Goal: Navigation & Orientation: Find specific page/section

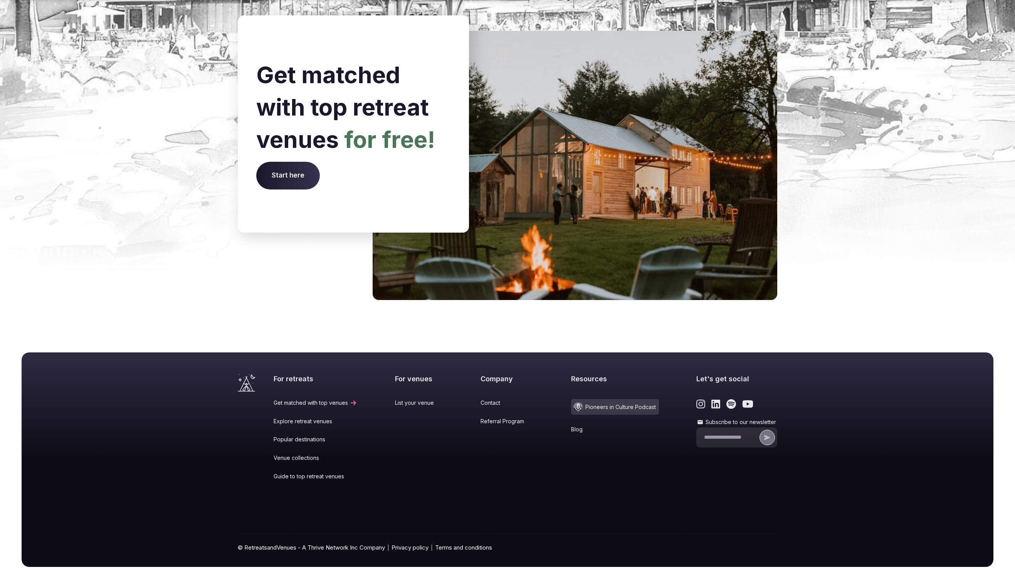
scroll to position [2977, 0]
click at [322, 436] on link "Popular destinations" at bounding box center [315, 440] width 84 height 8
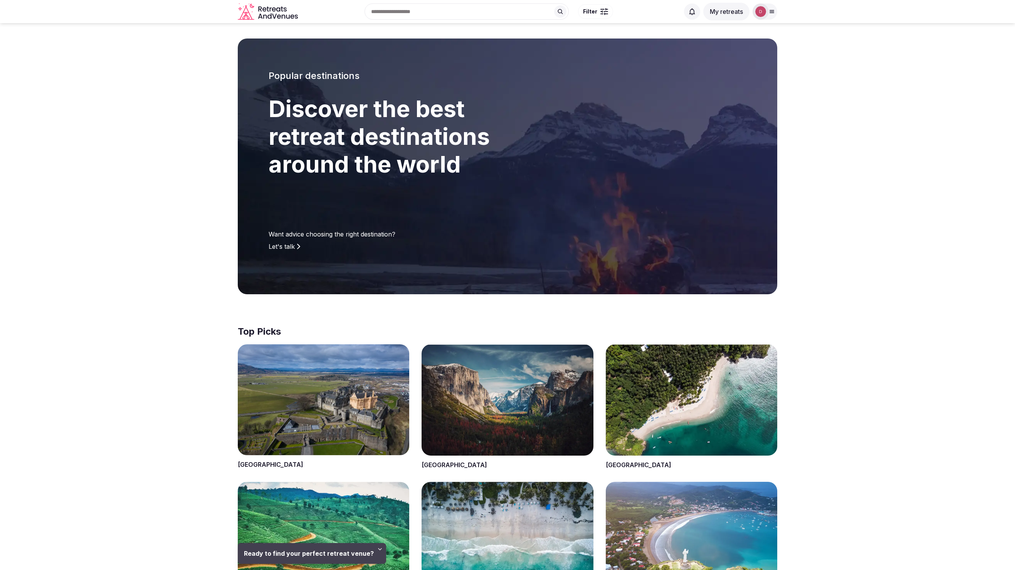
click at [538, 401] on span at bounding box center [506, 406] width 171 height 125
click at [453, 463] on span at bounding box center [506, 406] width 171 height 125
click at [485, 397] on span at bounding box center [506, 406] width 171 height 125
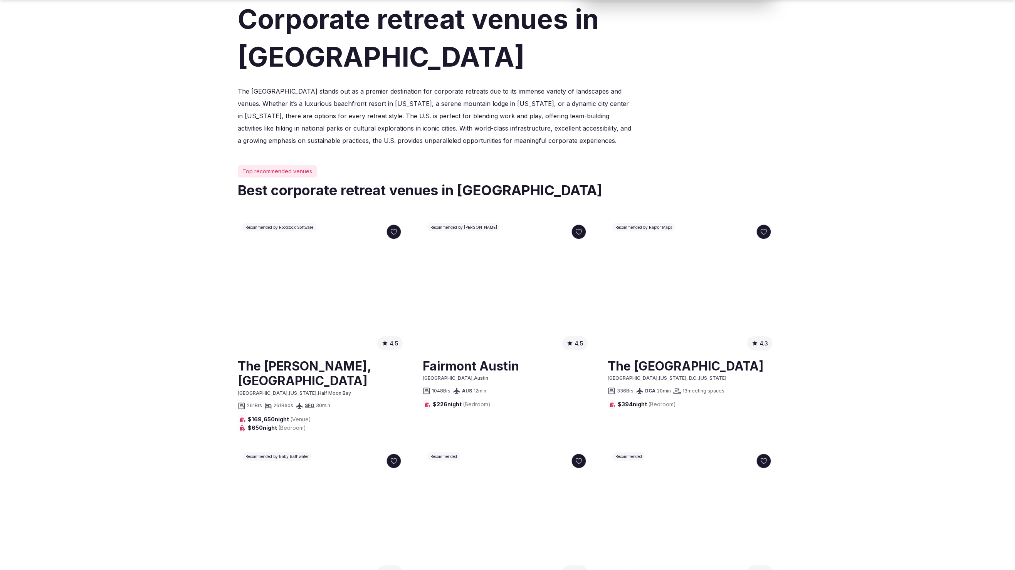
scroll to position [215, 0]
